Goal: Transaction & Acquisition: Book appointment/travel/reservation

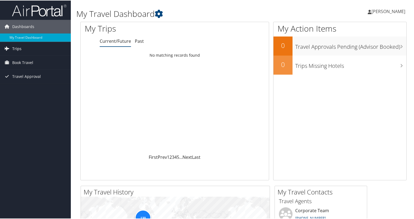
click at [27, 48] on link "Trips" at bounding box center [35, 48] width 71 height 14
click at [30, 90] on span "Book Travel" at bounding box center [22, 87] width 21 height 14
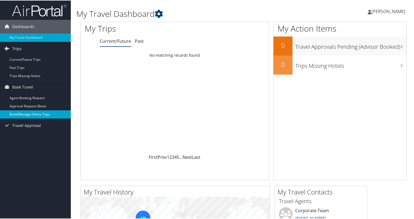
click at [30, 113] on link "Book/Manage Online Trips" at bounding box center [35, 114] width 71 height 8
